Goal: Information Seeking & Learning: Learn about a topic

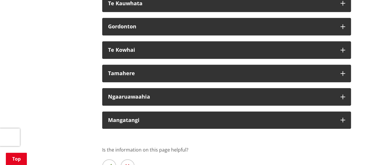
scroll to position [3624, 0]
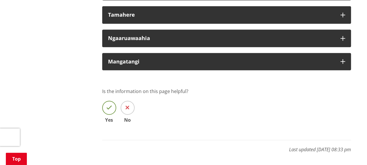
click at [107, 110] on icon at bounding box center [109, 108] width 6 height 6
click at [0, 0] on input "Yes" at bounding box center [0, 0] width 0 height 0
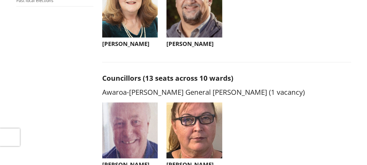
scroll to position [0, 0]
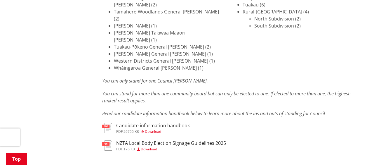
scroll to position [877, 0]
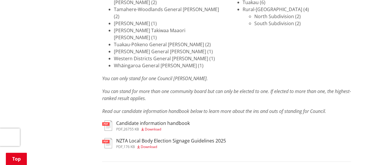
click at [128, 120] on h3 "Candidate information handbook" at bounding box center [153, 123] width 74 height 6
